Goal: Information Seeking & Learning: Learn about a topic

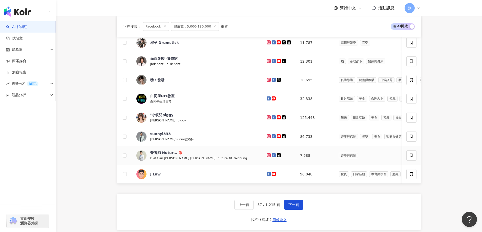
scroll to position [280, 0]
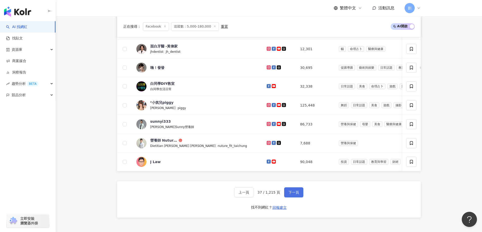
click at [293, 198] on button "下一頁" at bounding box center [293, 193] width 19 height 10
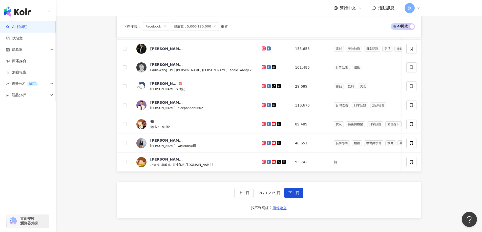
click at [288, 206] on div "上一頁 38 / 1,215 頁 下一頁 找不到網紅？ 回報建立" at bounding box center [268, 200] width 303 height 36
click at [291, 195] on span "下一頁" at bounding box center [293, 193] width 11 height 4
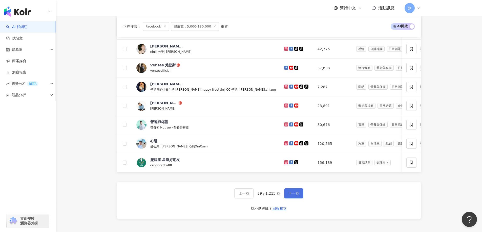
click at [288, 196] on span "下一頁" at bounding box center [293, 194] width 11 height 4
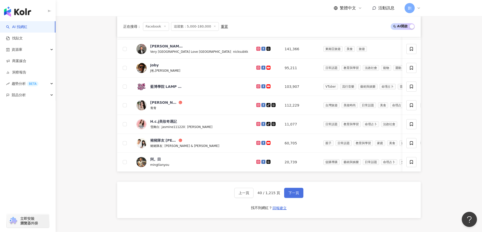
click at [298, 198] on button "下一頁" at bounding box center [293, 193] width 19 height 10
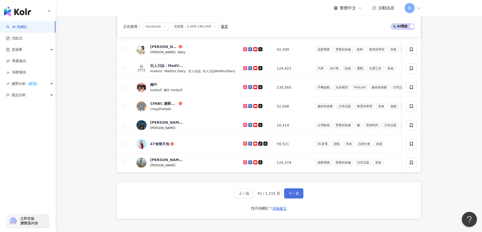
click at [289, 198] on button "下一頁" at bounding box center [293, 194] width 19 height 10
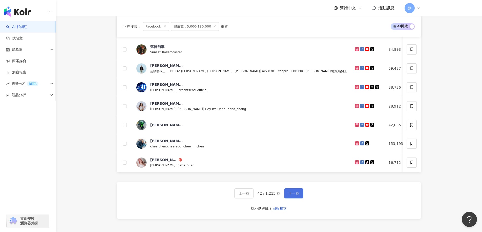
click at [293, 196] on span "下一頁" at bounding box center [293, 194] width 11 height 4
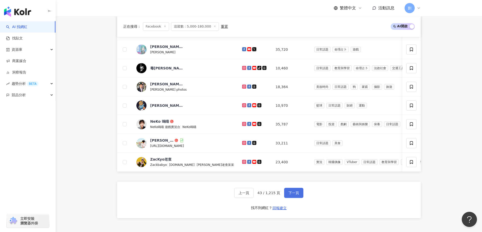
click at [293, 195] on span "下一頁" at bounding box center [293, 193] width 11 height 4
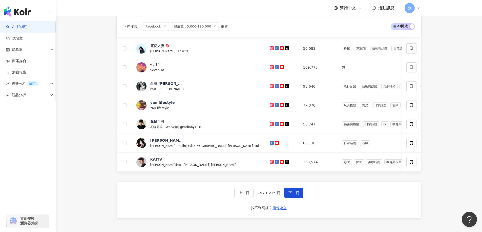
click at [282, 198] on div "上一頁 44 / 1,215 頁 下一頁" at bounding box center [268, 193] width 69 height 10
click at [288, 195] on span "下一頁" at bounding box center [293, 193] width 11 height 4
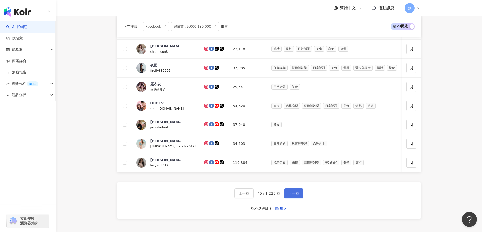
click at [298, 199] on button "下一頁" at bounding box center [293, 194] width 19 height 10
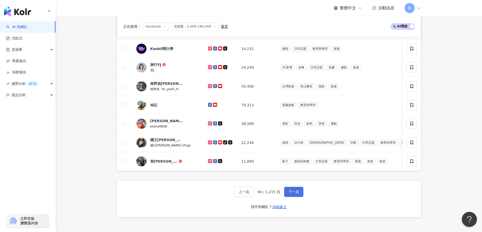
click at [291, 194] on span "下一頁" at bounding box center [293, 192] width 11 height 4
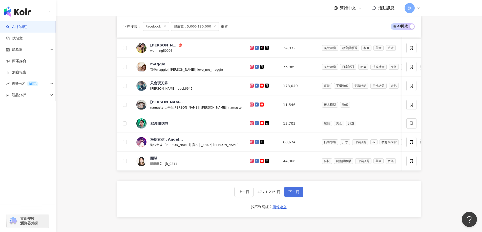
click at [288, 194] on span "下一頁" at bounding box center [293, 192] width 11 height 4
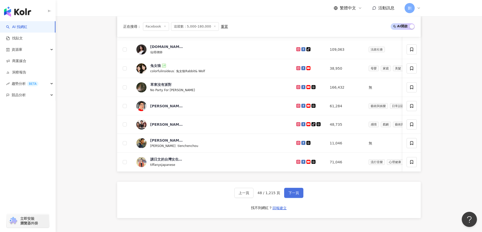
click at [301, 198] on button "下一頁" at bounding box center [293, 193] width 19 height 10
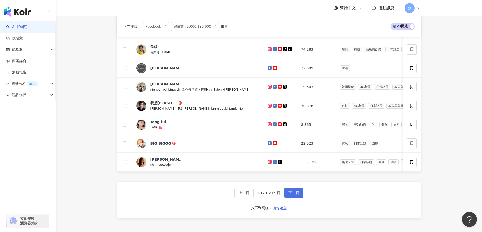
click at [287, 198] on button "下一頁" at bounding box center [293, 193] width 19 height 10
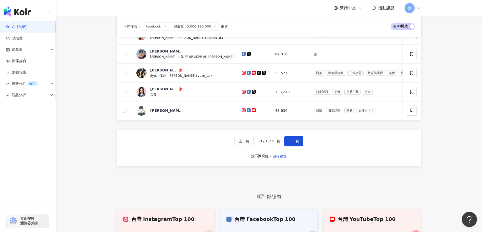
scroll to position [331, 0]
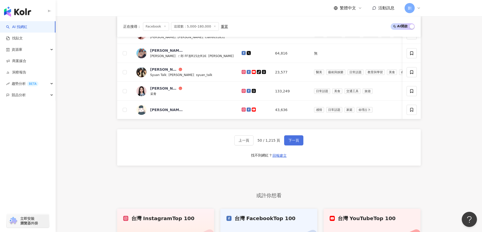
click at [294, 143] on span "下一頁" at bounding box center [293, 141] width 11 height 4
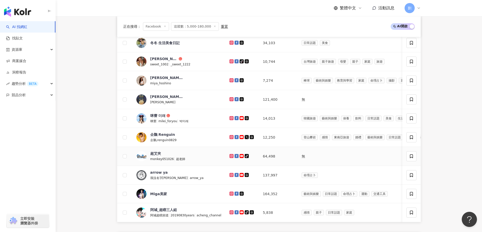
scroll to position [280, 0]
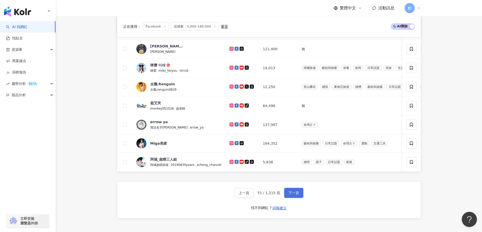
click at [288, 195] on span "下一頁" at bounding box center [293, 193] width 11 height 4
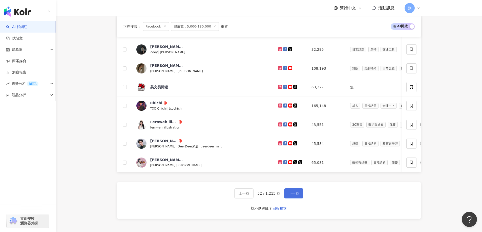
click at [284, 199] on button "下一頁" at bounding box center [293, 194] width 19 height 10
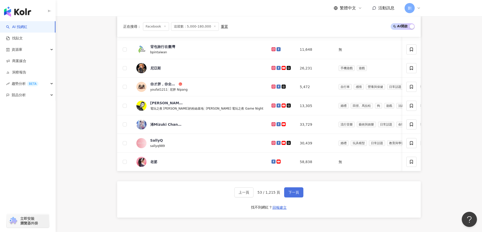
click at [291, 195] on span "下一頁" at bounding box center [293, 193] width 11 height 4
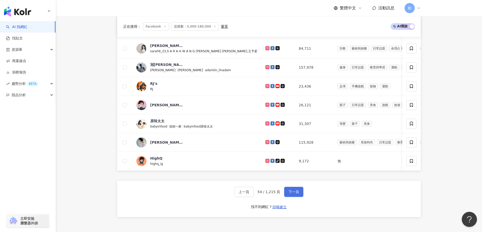
click at [291, 196] on button "下一頁" at bounding box center [293, 192] width 19 height 10
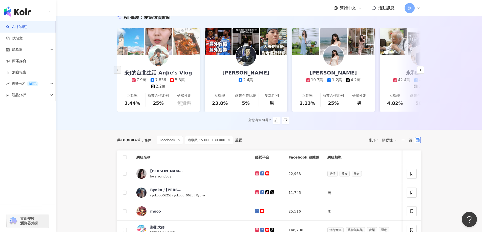
scroll to position [51, 0]
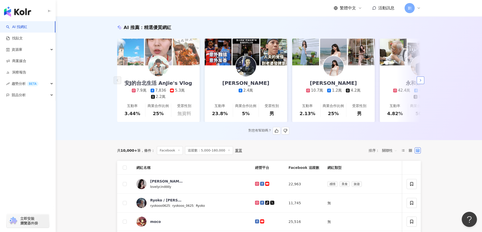
click at [422, 82] on icon "button" at bounding box center [420, 80] width 4 height 4
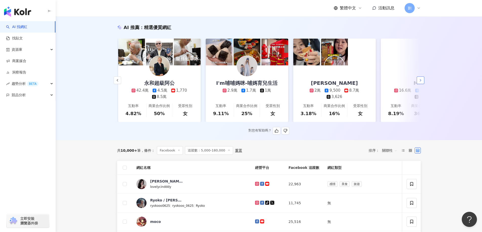
scroll to position [0, 262]
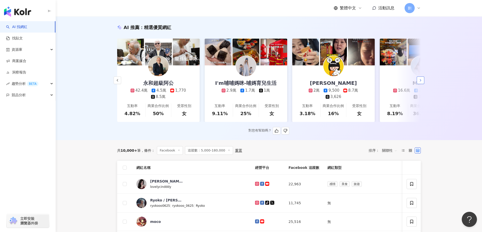
click at [422, 82] on icon "button" at bounding box center [420, 80] width 4 height 4
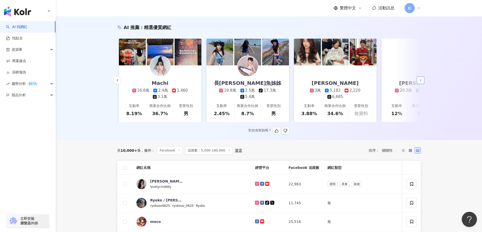
scroll to position [0, 525]
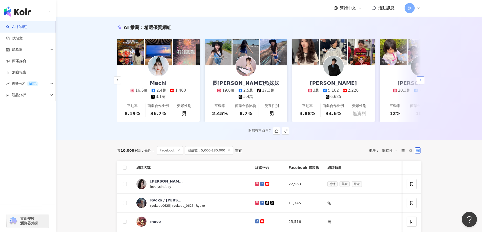
click at [422, 82] on icon "button" at bounding box center [420, 80] width 4 height 4
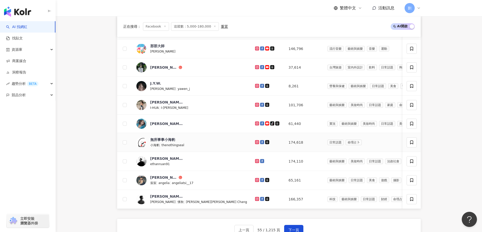
scroll to position [253, 0]
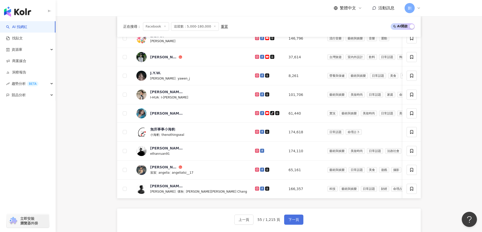
click at [288, 222] on span "下一頁" at bounding box center [293, 220] width 11 height 4
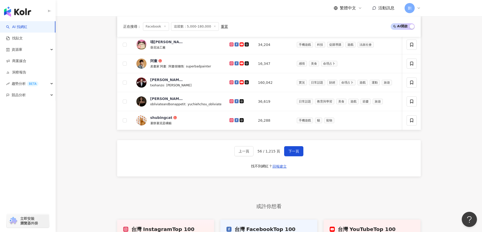
scroll to position [303, 0]
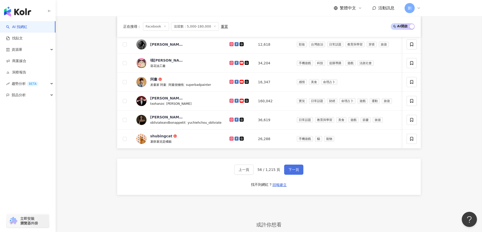
click at [286, 175] on button "下一頁" at bounding box center [293, 170] width 19 height 10
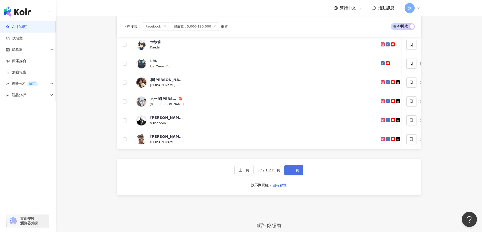
click at [299, 176] on button "下一頁" at bounding box center [293, 170] width 19 height 10
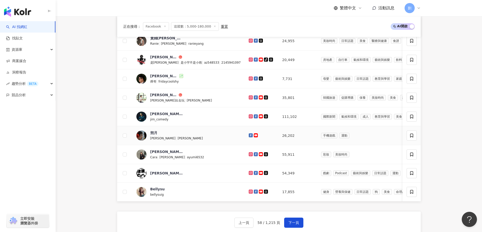
scroll to position [261, 0]
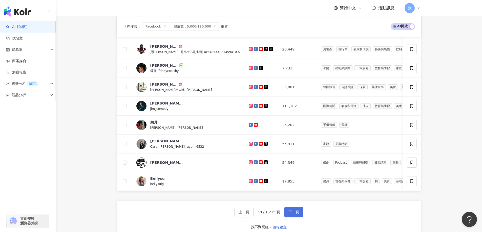
click at [296, 217] on button "下一頁" at bounding box center [293, 212] width 19 height 10
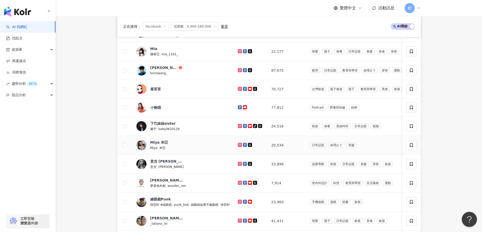
scroll to position [253, 0]
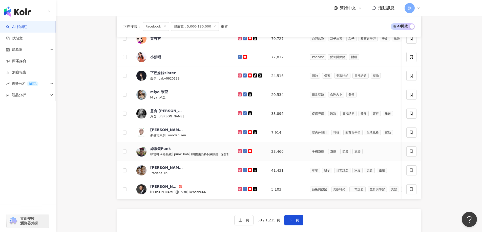
drag, startPoint x: 243, startPoint y: 157, endPoint x: 246, endPoint y: 158, distance: 2.9
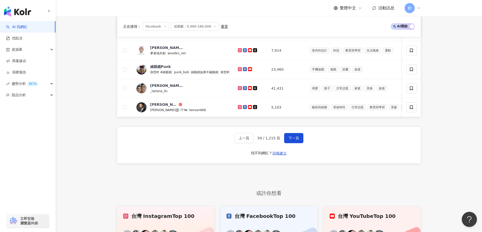
scroll to position [354, 0]
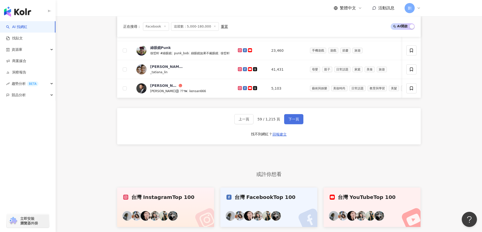
click at [293, 121] on span "下一頁" at bounding box center [293, 119] width 11 height 4
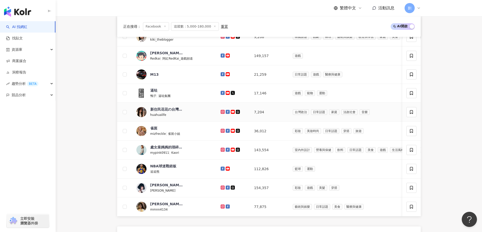
scroll to position [253, 0]
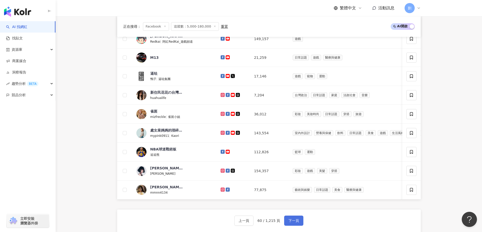
click at [290, 223] on span "下一頁" at bounding box center [293, 221] width 11 height 4
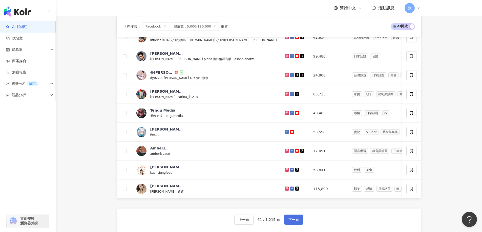
click at [293, 223] on button "下一頁" at bounding box center [293, 220] width 19 height 10
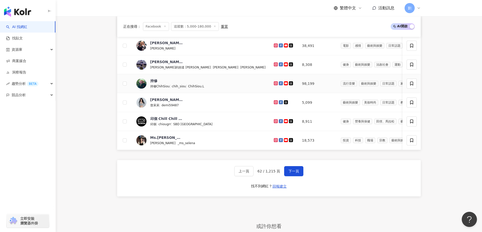
scroll to position [303, 0]
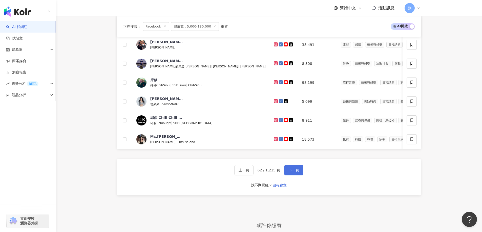
click at [297, 172] on span "下一頁" at bounding box center [293, 170] width 11 height 4
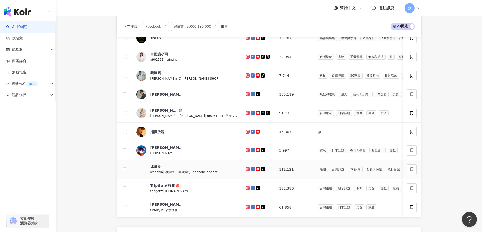
scroll to position [253, 0]
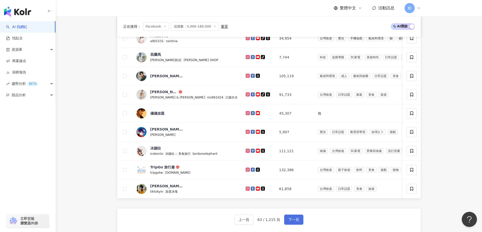
click at [292, 225] on button "下一頁" at bounding box center [293, 220] width 19 height 10
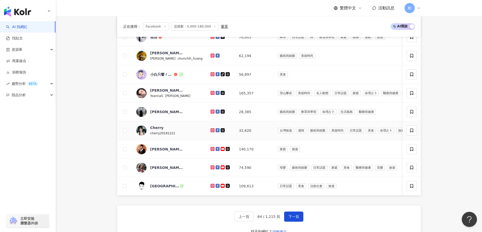
scroll to position [303, 0]
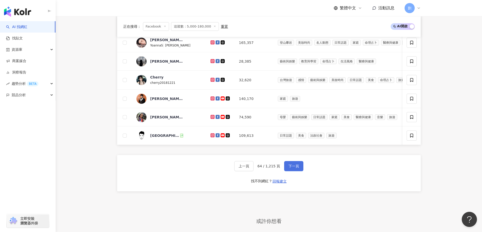
click at [292, 168] on span "下一頁" at bounding box center [293, 166] width 11 height 4
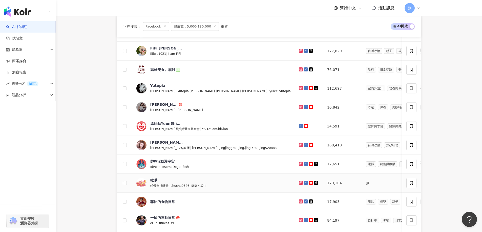
scroll to position [253, 0]
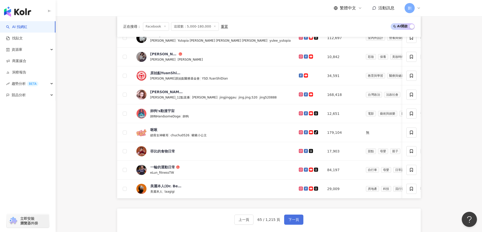
click at [293, 222] on span "下一頁" at bounding box center [293, 220] width 11 height 4
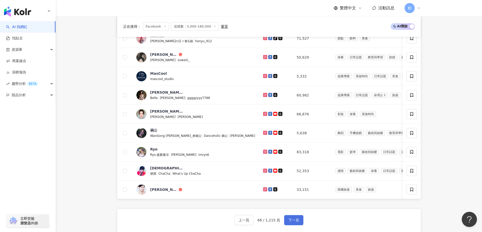
click at [293, 223] on span "下一頁" at bounding box center [293, 220] width 11 height 4
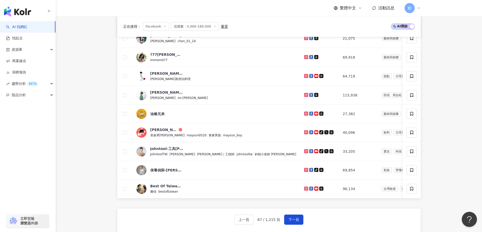
drag, startPoint x: 297, startPoint y: 227, endPoint x: 296, endPoint y: 212, distance: 15.2
click at [297, 222] on span "下一頁" at bounding box center [293, 220] width 11 height 4
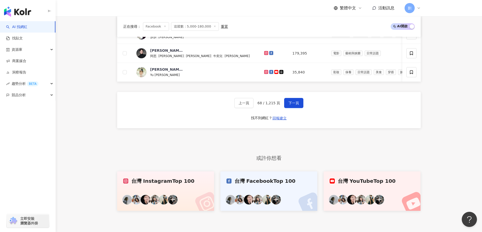
scroll to position [381, 0]
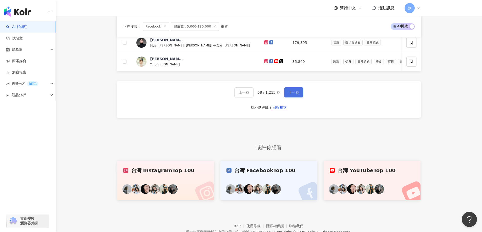
click at [296, 98] on button "下一頁" at bounding box center [293, 92] width 19 height 10
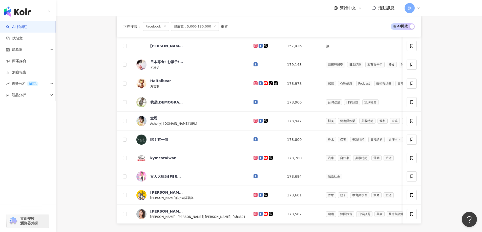
scroll to position [331, 0]
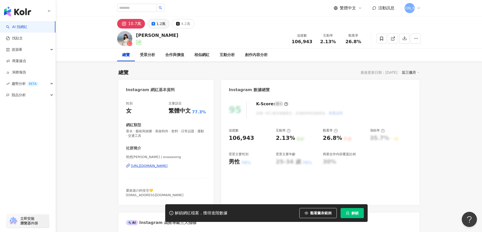
click at [155, 24] on button "1.2萬" at bounding box center [158, 24] width 22 height 10
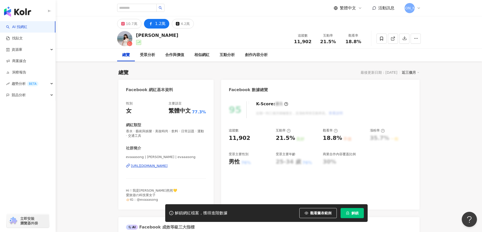
click at [165, 167] on div "https://www.facebook.com/112959551764396" at bounding box center [149, 166] width 37 height 5
